Goal: Information Seeking & Learning: Learn about a topic

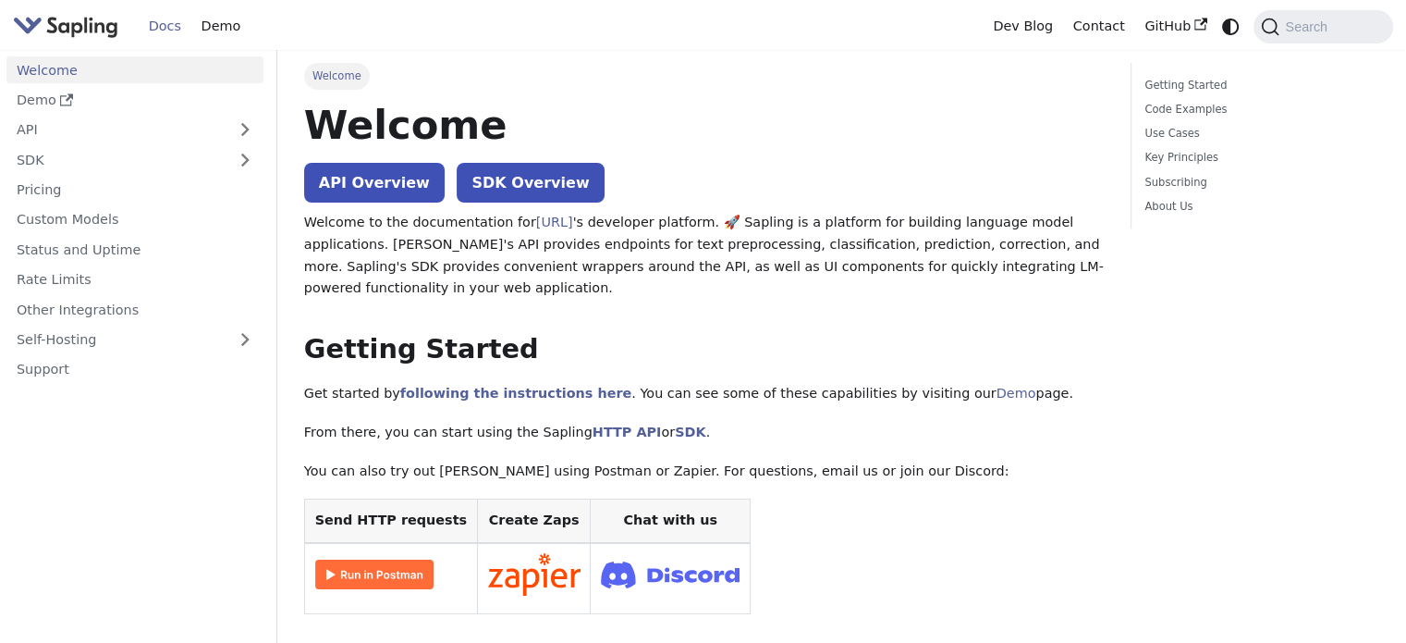
click at [220, 126] on link "API" at bounding box center [116, 129] width 220 height 27
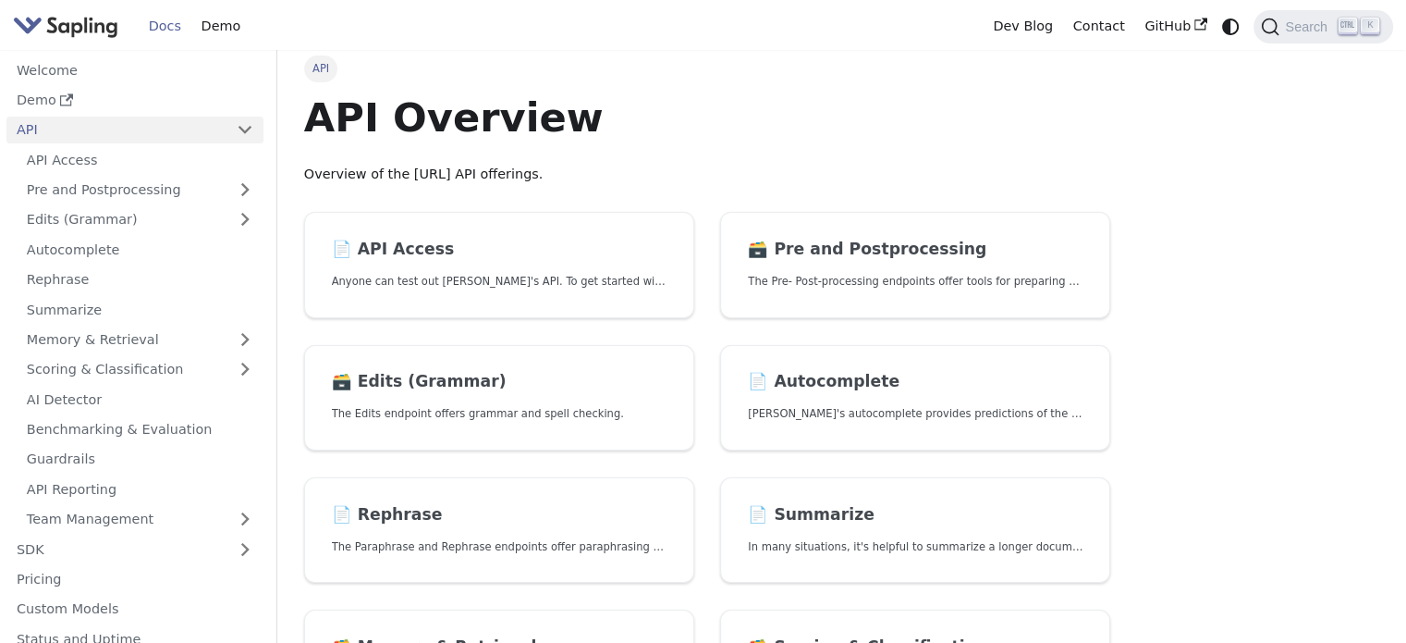
scroll to position [7, 0]
click at [592, 250] on h2 "📄️ API Access" at bounding box center [499, 249] width 335 height 20
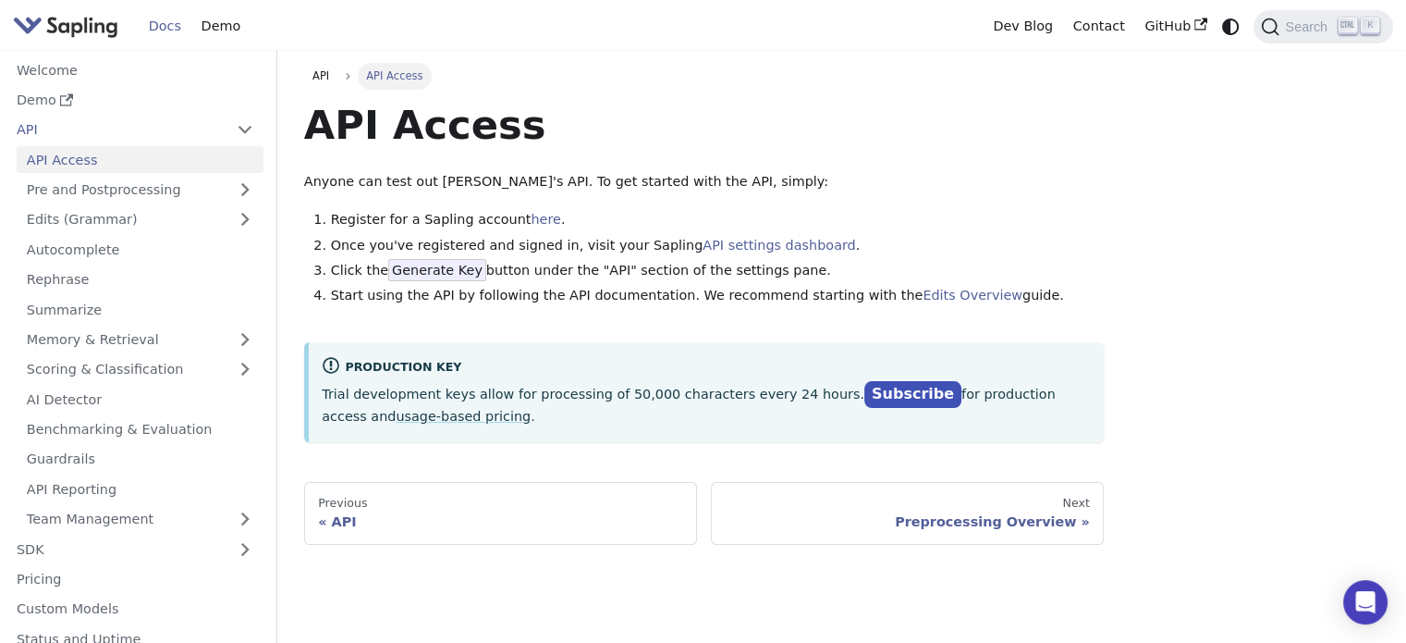
click at [739, 243] on link "API settings dashboard" at bounding box center [779, 245] width 153 height 15
click at [923, 291] on link "Edits Overview" at bounding box center [973, 295] width 100 height 15
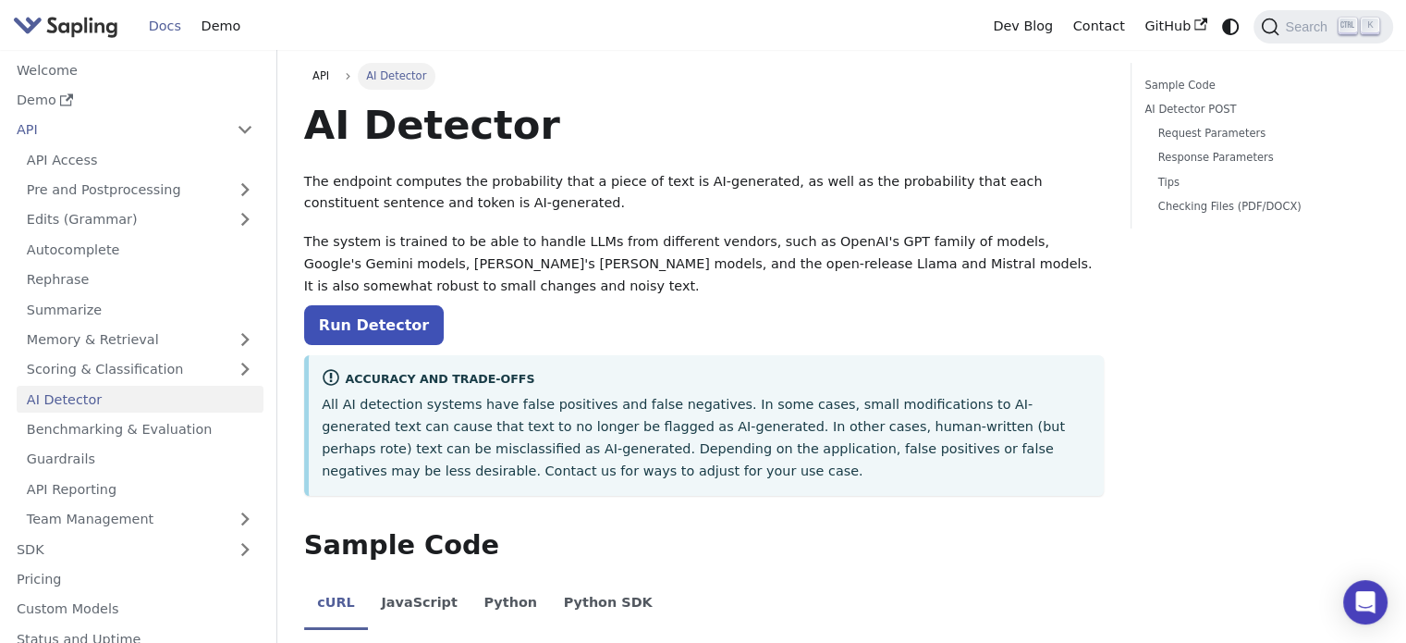
drag, startPoint x: 811, startPoint y: 499, endPoint x: 296, endPoint y: 116, distance: 642.2
copy div "AI Detector The endpoint computes the probability that a piece of text is AI-ge…"
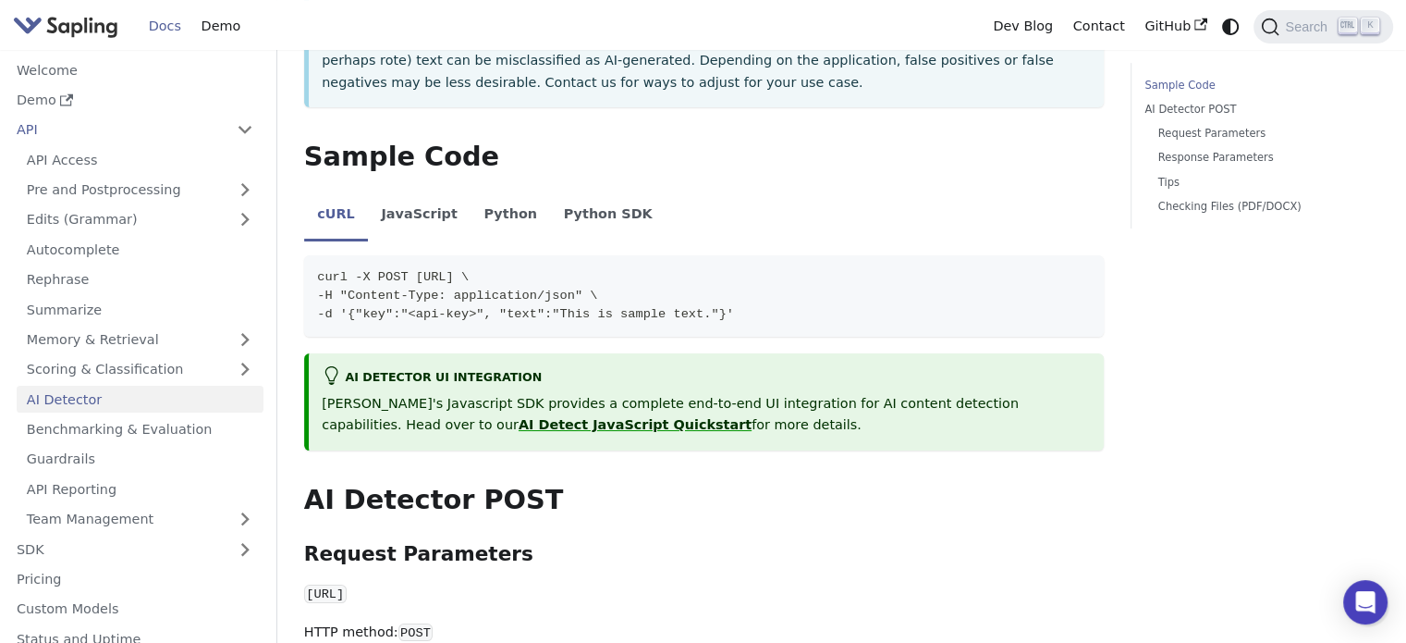
scroll to position [387, 0]
drag, startPoint x: 674, startPoint y: 277, endPoint x: 409, endPoint y: 284, distance: 265.4
click at [409, 284] on span "curl -X POST https://api.sapling.ai/api/v1/aidetect \" at bounding box center [393, 278] width 152 height 14
copy span "https://api.sapling.ai/api/v1/aidetect"
